Goal: Transaction & Acquisition: Download file/media

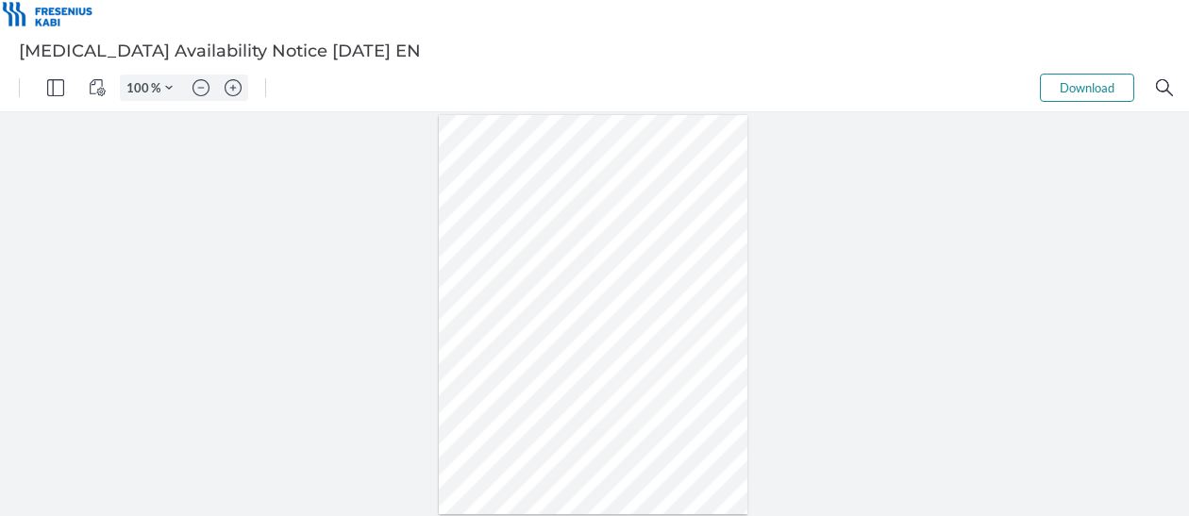
type input "101"
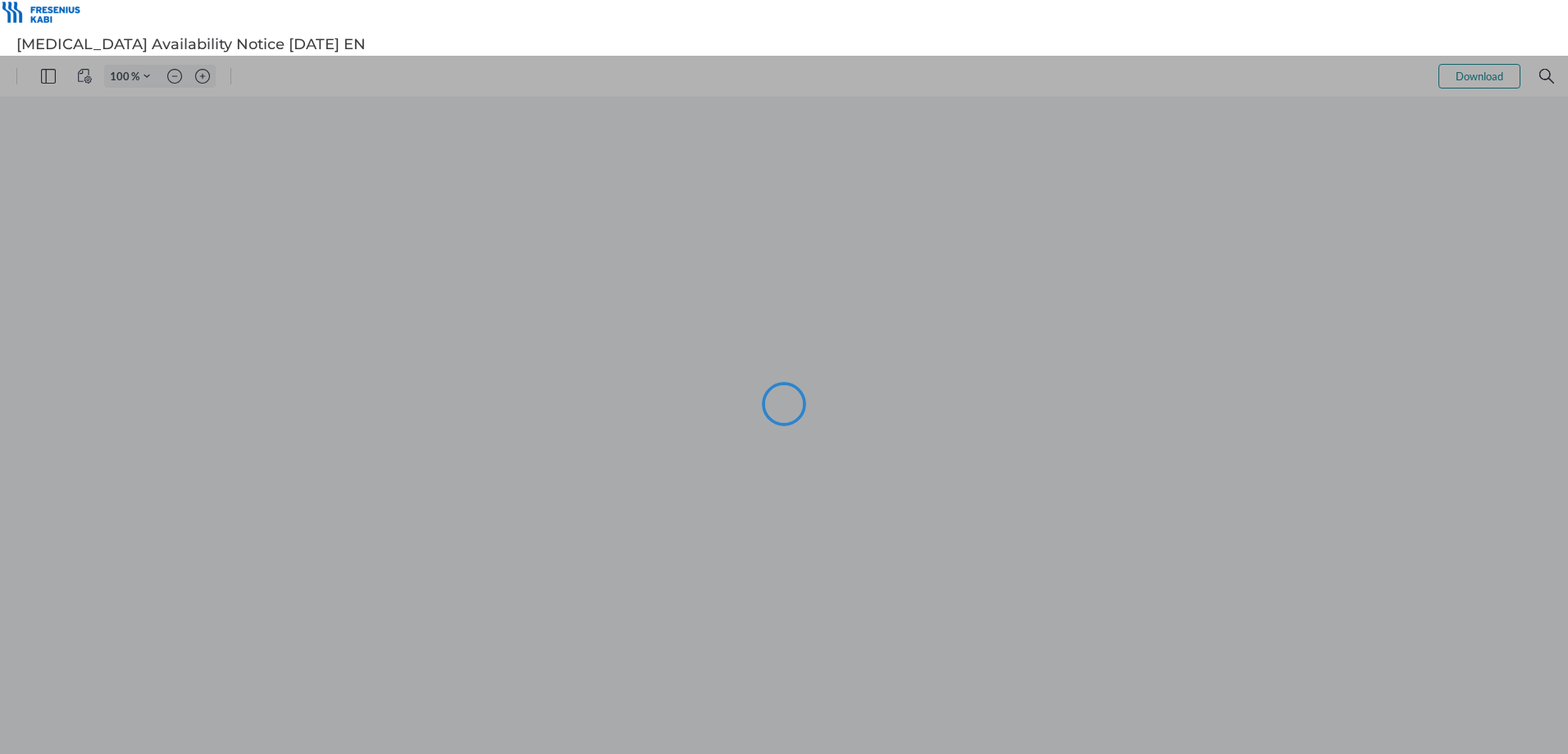
type input "101"
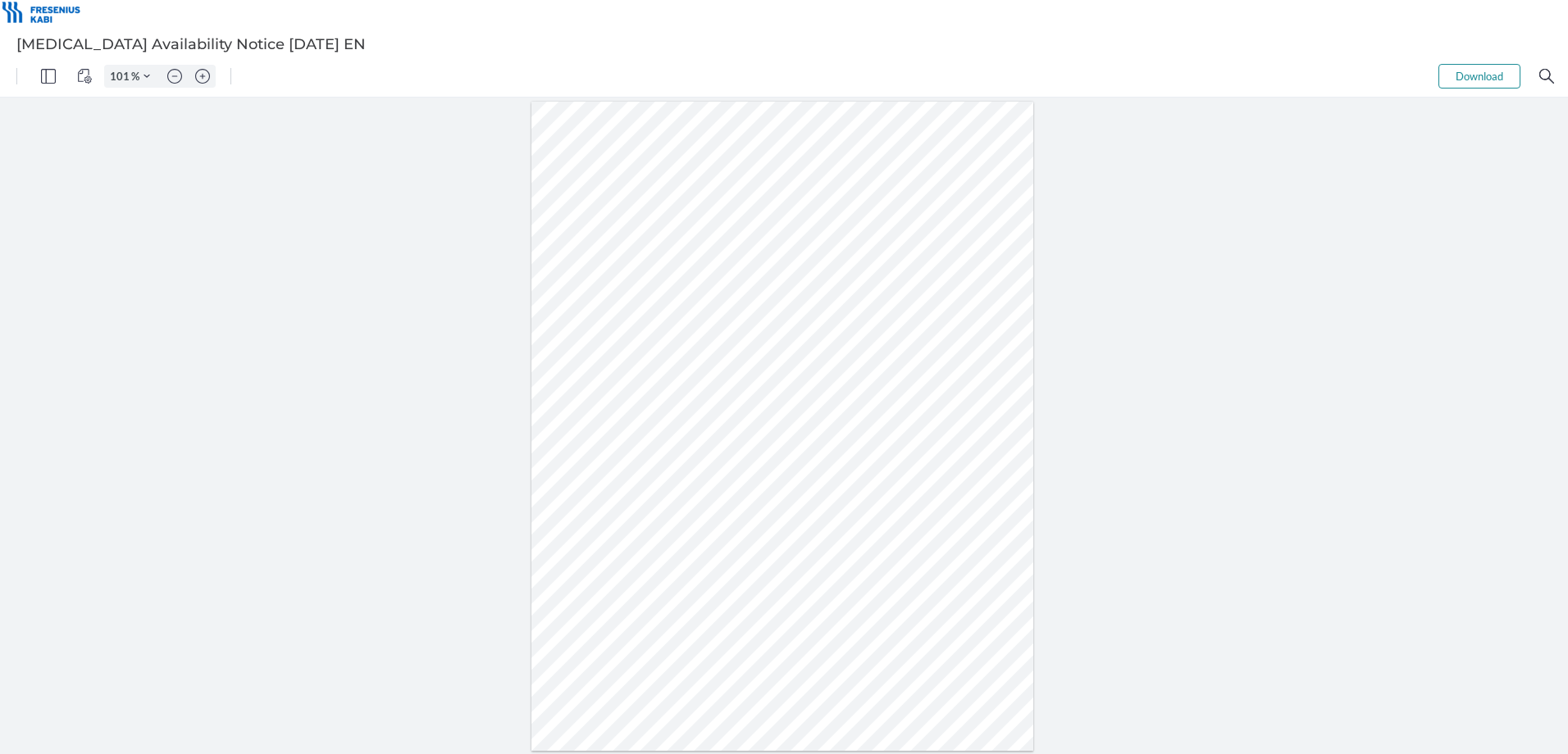
click at [1446, 77] on button "Download" at bounding box center [1479, 76] width 82 height 24
click at [1059, 228] on div at bounding box center [784, 426] width 1568 height 657
